Goal: Information Seeking & Learning: Learn about a topic

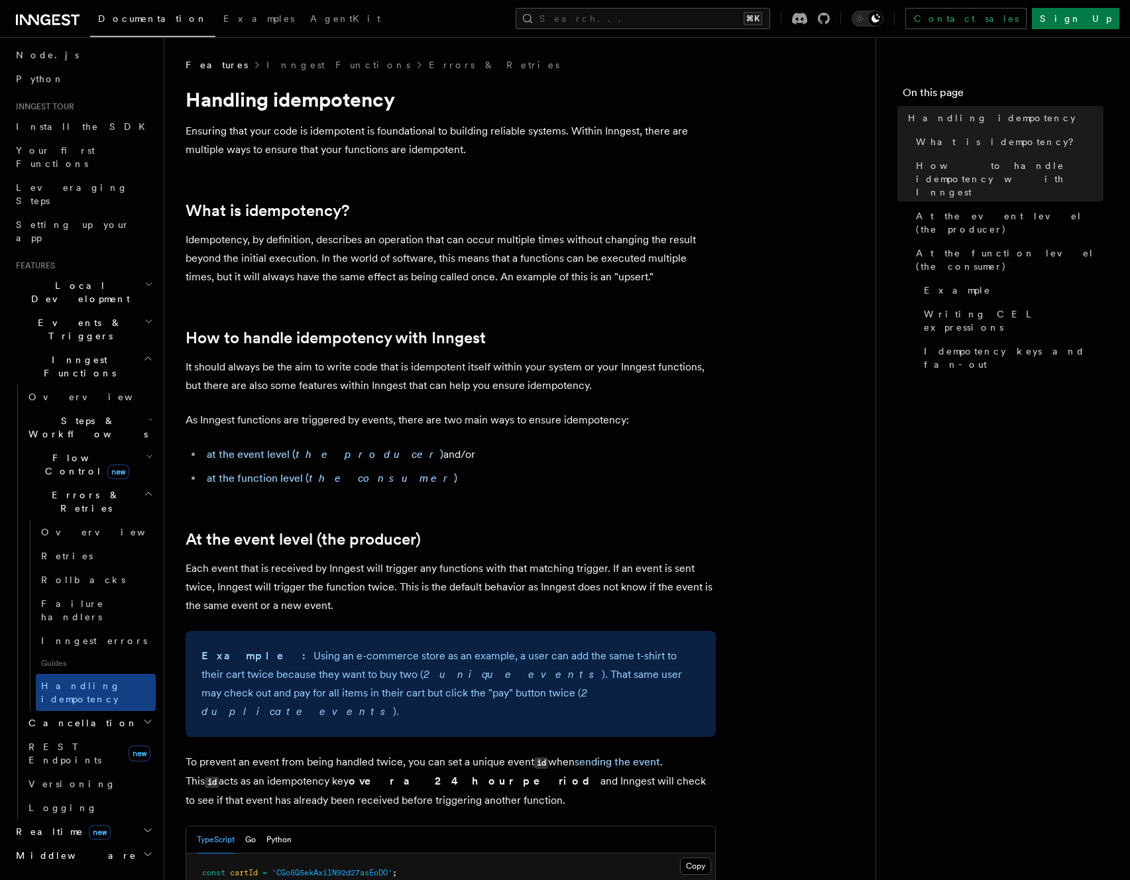
click at [951, 436] on nav "On this page Handling idempotency What is idempotency? How to handle idempotenc…" at bounding box center [1003, 458] width 254 height 843
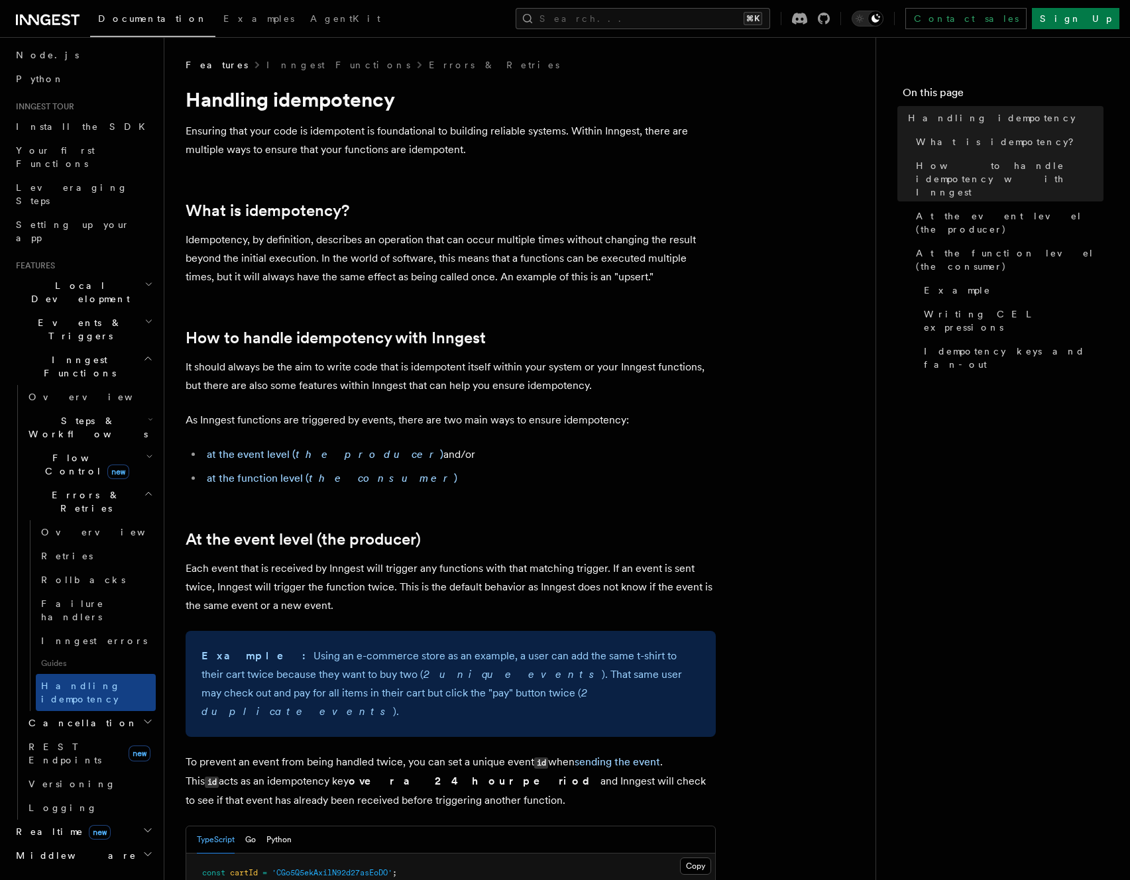
click at [891, 494] on nav "On this page Handling idempotency What is idempotency? How to handle idempotenc…" at bounding box center [1003, 458] width 254 height 843
click at [919, 330] on nav "On this page Handling idempotency What is idempotency? How to handle idempotenc…" at bounding box center [1003, 458] width 254 height 843
click at [1030, 345] on nav "On this page Handling idempotency What is idempotency? How to handle idempotenc…" at bounding box center [1003, 458] width 254 height 843
click at [907, 412] on nav "On this page Handling idempotency What is idempotency? How to handle idempotenc…" at bounding box center [1003, 458] width 254 height 843
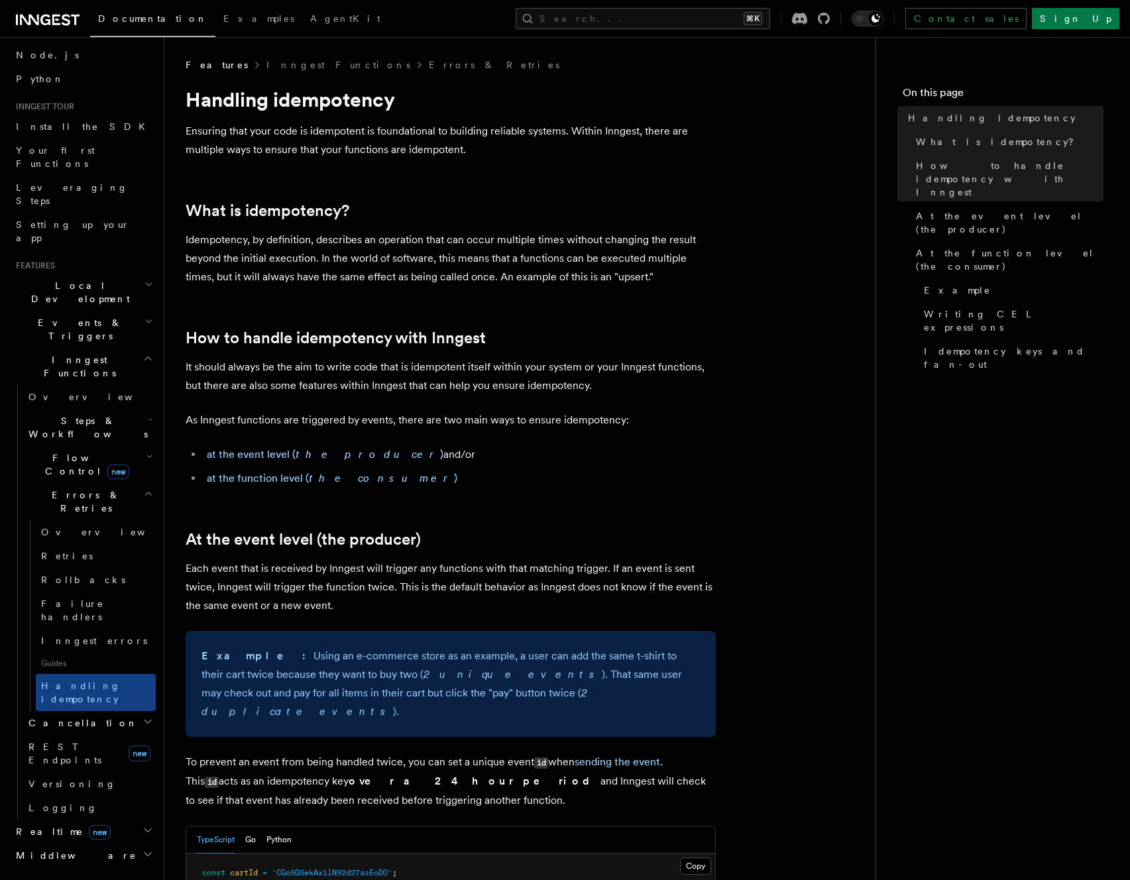
click at [909, 422] on nav "On this page Handling idempotency What is idempotency? How to handle idempotenc…" at bounding box center [1003, 458] width 254 height 843
click at [909, 402] on nav "On this page Handling idempotency What is idempotency? How to handle idempotenc…" at bounding box center [1003, 458] width 254 height 843
click at [1055, 361] on nav "On this page Handling idempotency What is idempotency? How to handle idempotenc…" at bounding box center [1003, 458] width 254 height 843
drag, startPoint x: 871, startPoint y: 463, endPoint x: 846, endPoint y: 424, distance: 46.5
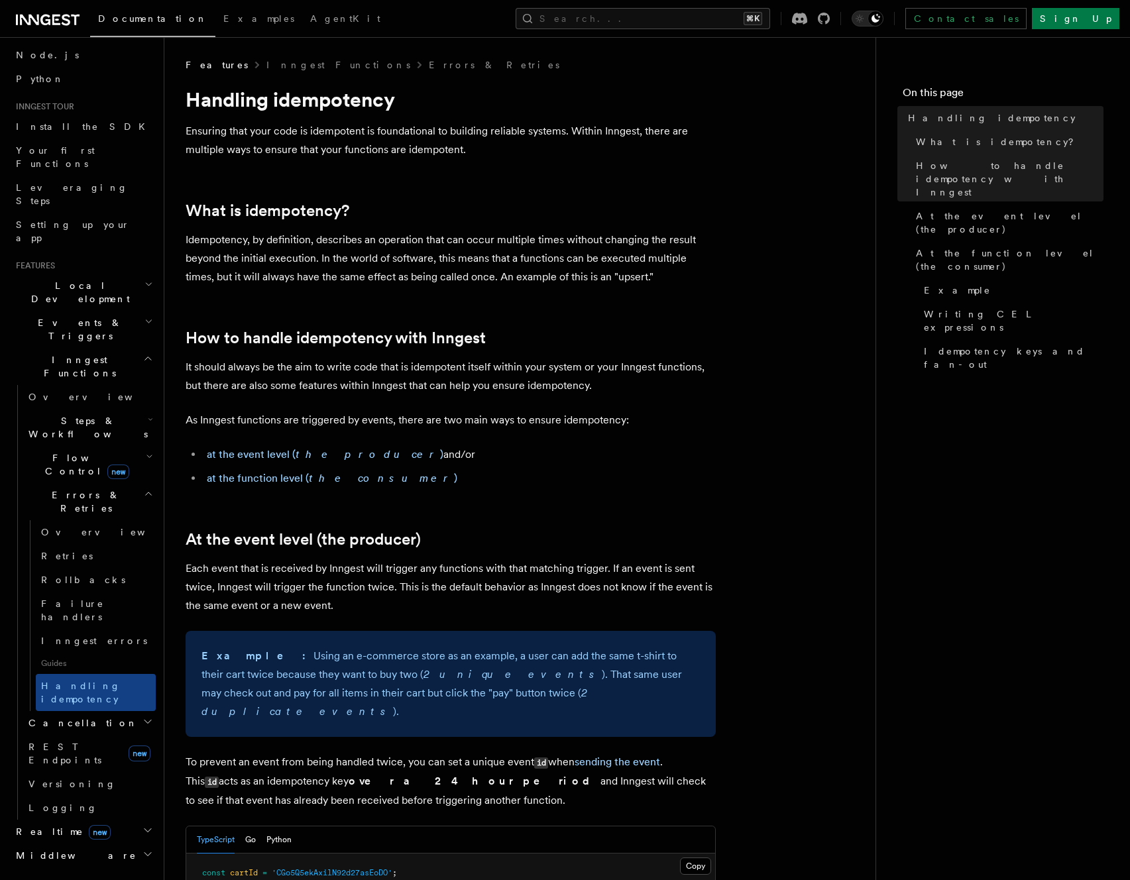
click at [968, 74] on nav "On this page Handling idempotency What is idempotency? How to handle idempotenc…" at bounding box center [1003, 458] width 254 height 843
click at [939, 87] on h4 "On this page" at bounding box center [1003, 95] width 201 height 21
drag, startPoint x: 889, startPoint y: 92, endPoint x: 993, endPoint y: 85, distance: 104.3
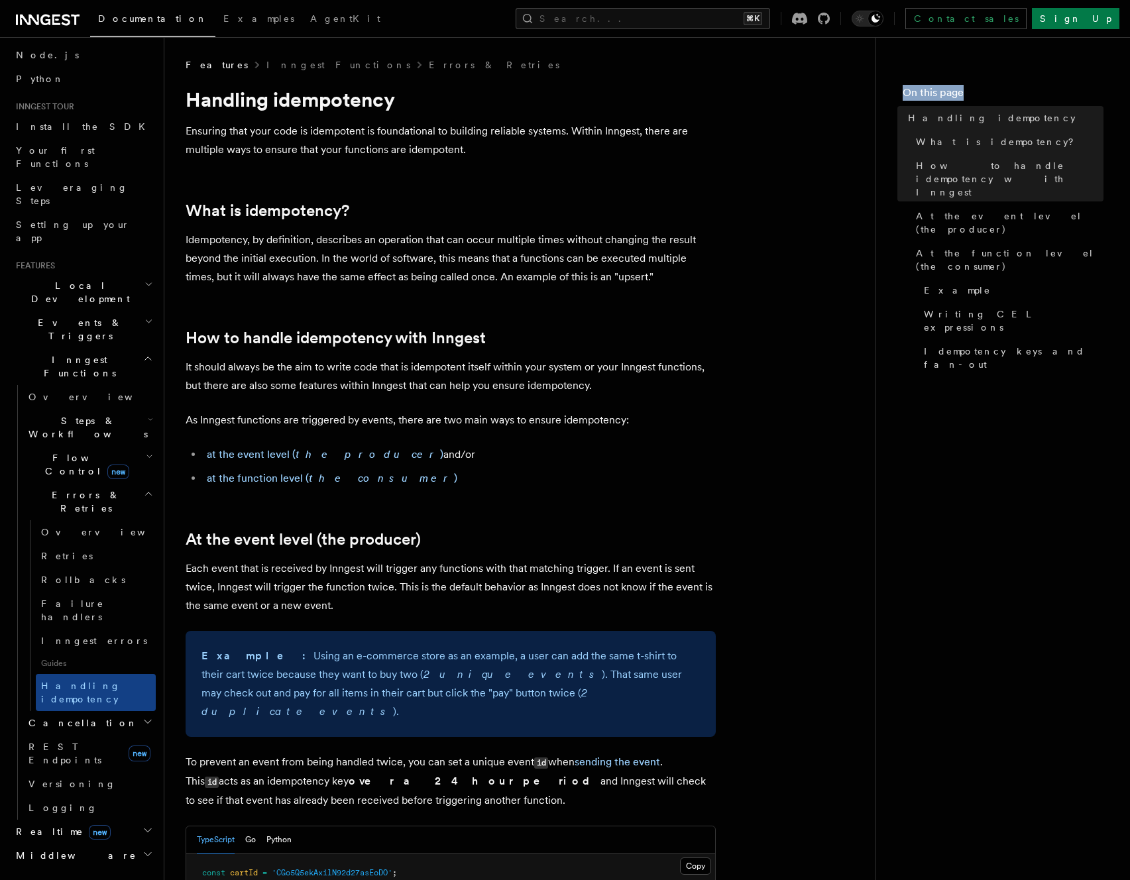
click at [992, 87] on nav "On this page Handling idempotency What is idempotency? How to handle idempotenc…" at bounding box center [1003, 458] width 254 height 843
drag, startPoint x: 993, startPoint y: 85, endPoint x: 1005, endPoint y: 87, distance: 11.4
click at [994, 85] on h4 "On this page" at bounding box center [1003, 95] width 201 height 21
drag, startPoint x: 1005, startPoint y: 91, endPoint x: 885, endPoint y: 97, distance: 120.1
click at [885, 97] on nav "On this page Handling idempotency What is idempotency? How to handle idempotenc…" at bounding box center [1003, 458] width 254 height 843
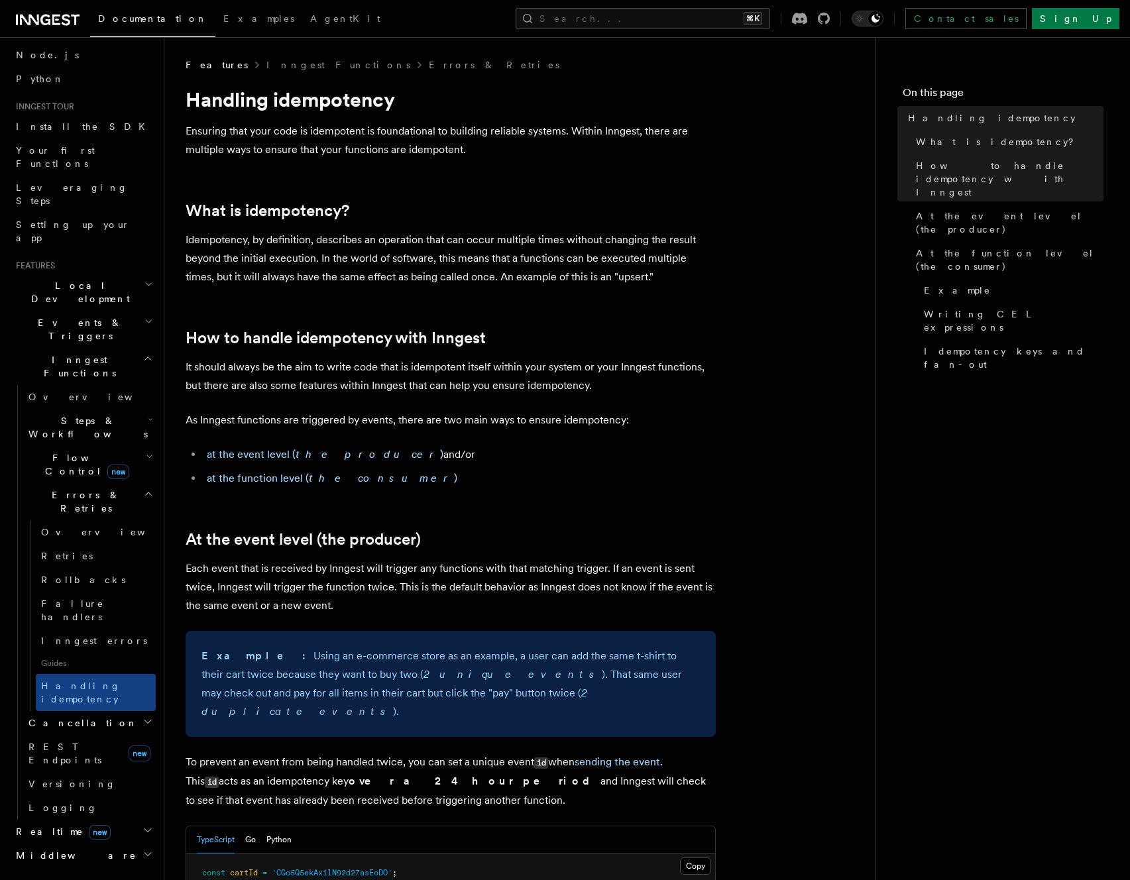
click at [884, 366] on nav "On this page Handling idempotency What is idempotency? How to handle idempotenc…" at bounding box center [1003, 458] width 254 height 843
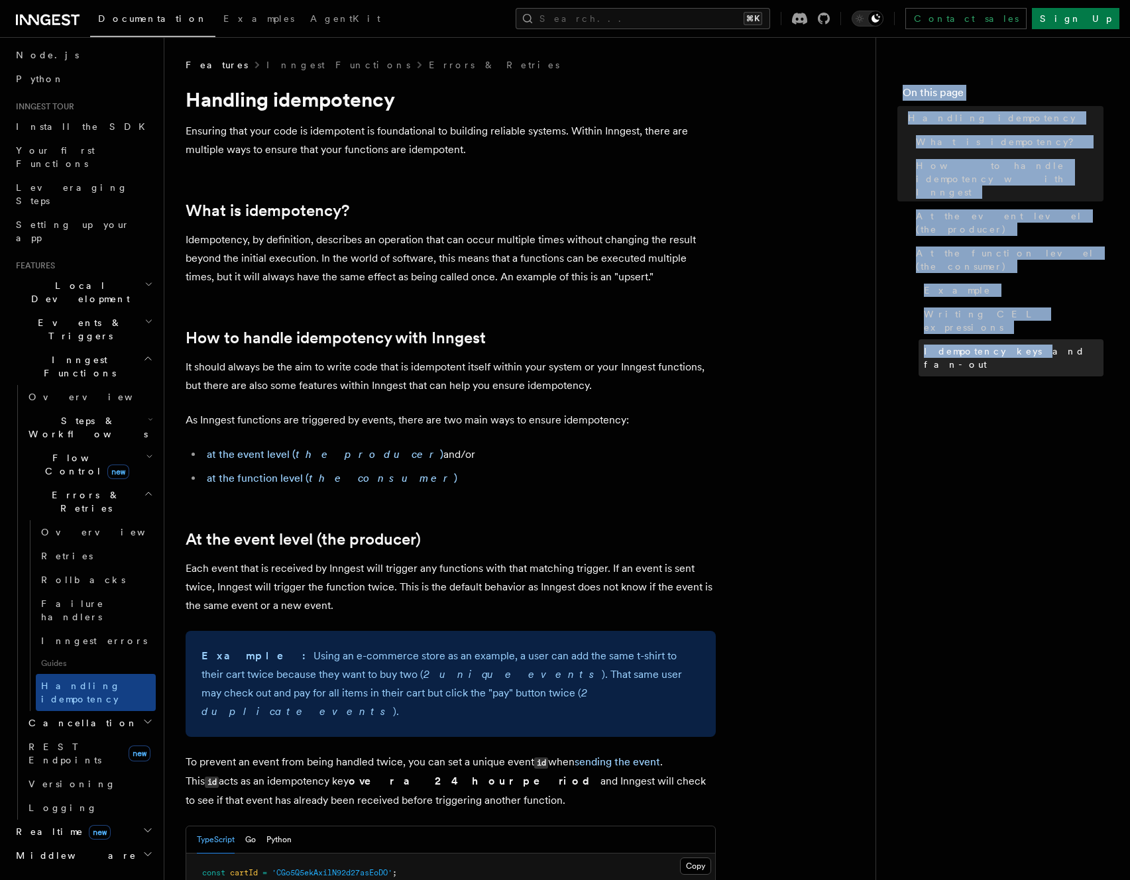
drag, startPoint x: 899, startPoint y: 84, endPoint x: 1004, endPoint y: 295, distance: 235.9
click at [1004, 294] on nav "On this page Handling idempotency What is idempotency? How to handle idempotenc…" at bounding box center [1003, 458] width 254 height 843
click at [1050, 330] on nav "On this page Handling idempotency What is idempotency? How to handle idempotenc…" at bounding box center [1003, 458] width 254 height 843
drag, startPoint x: 998, startPoint y: 190, endPoint x: 876, endPoint y: 64, distance: 175.3
click at [880, 66] on nav "On this page Handling idempotency What is idempotency? How to handle idempotenc…" at bounding box center [1003, 458] width 254 height 843
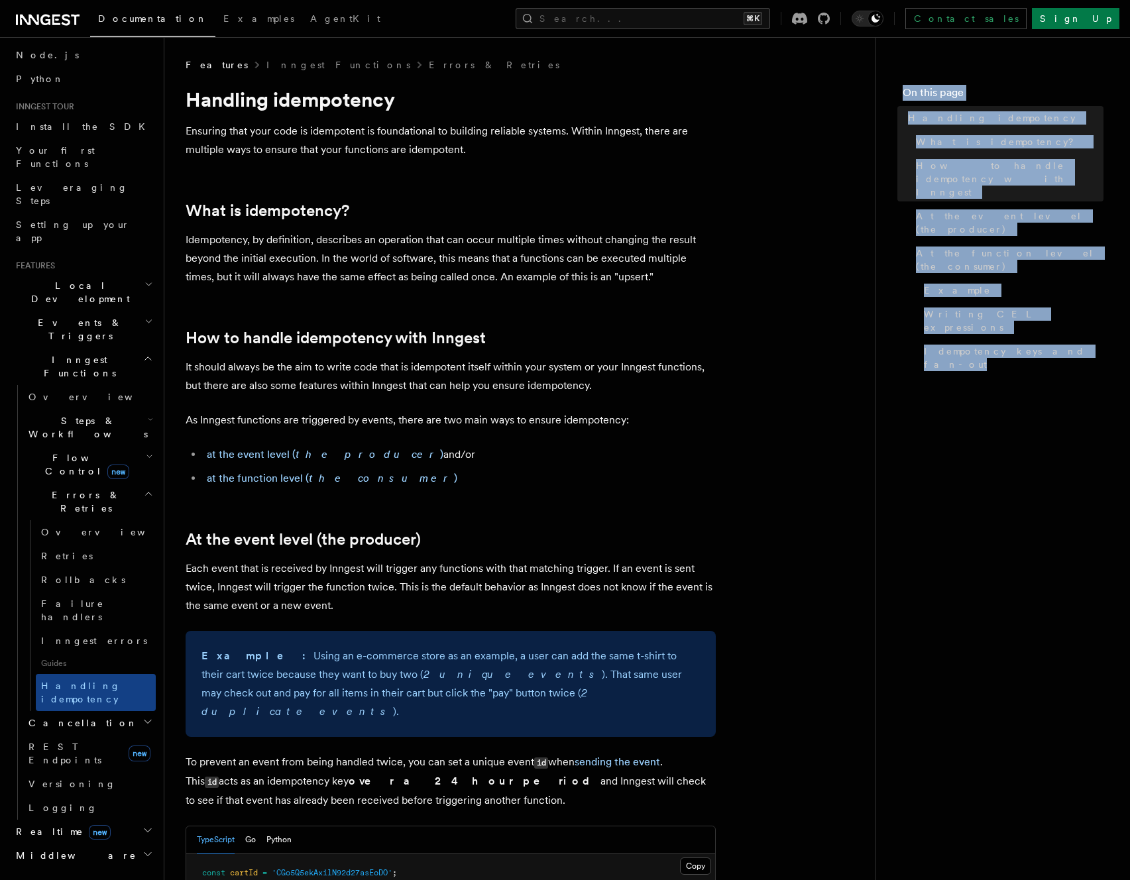
click at [876, 63] on nav "On this page Handling idempotency What is idempotency? How to handle idempotenc…" at bounding box center [1003, 458] width 254 height 843
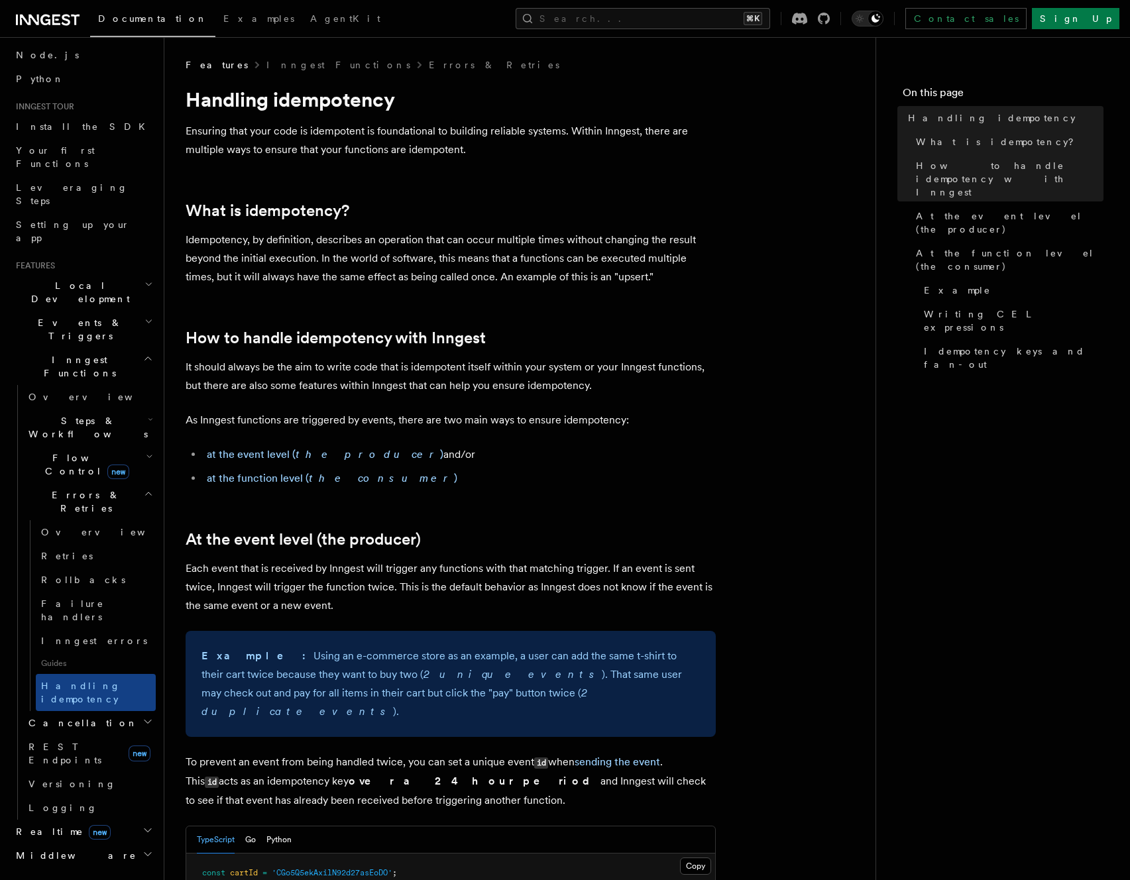
click at [709, 394] on p "It should always be the aim to write code that is idempotent itself within your…" at bounding box center [451, 376] width 530 height 37
